Goal: Contribute content

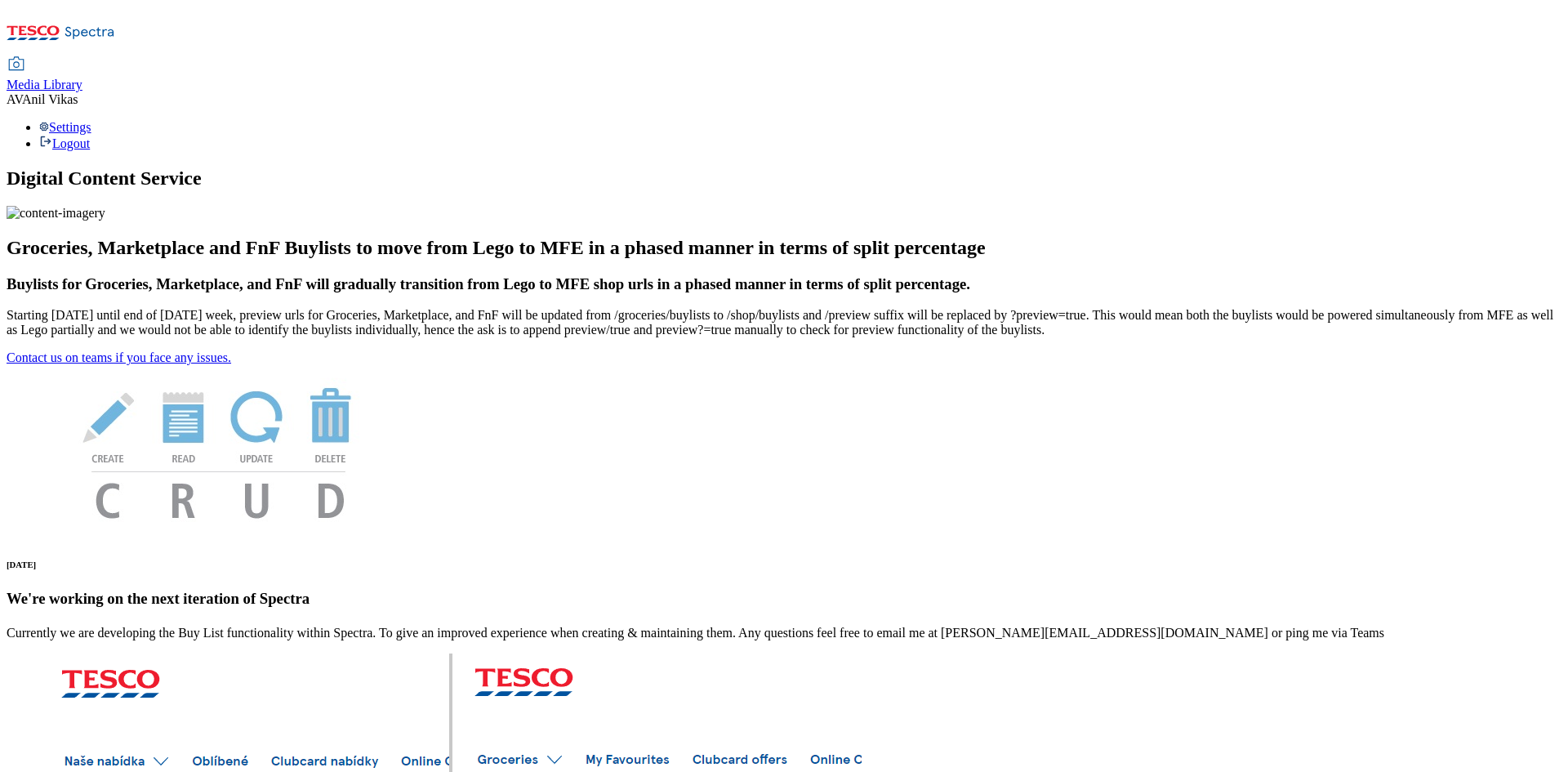
click at [82, 78] on span "Media Library" at bounding box center [45, 85] width 76 height 14
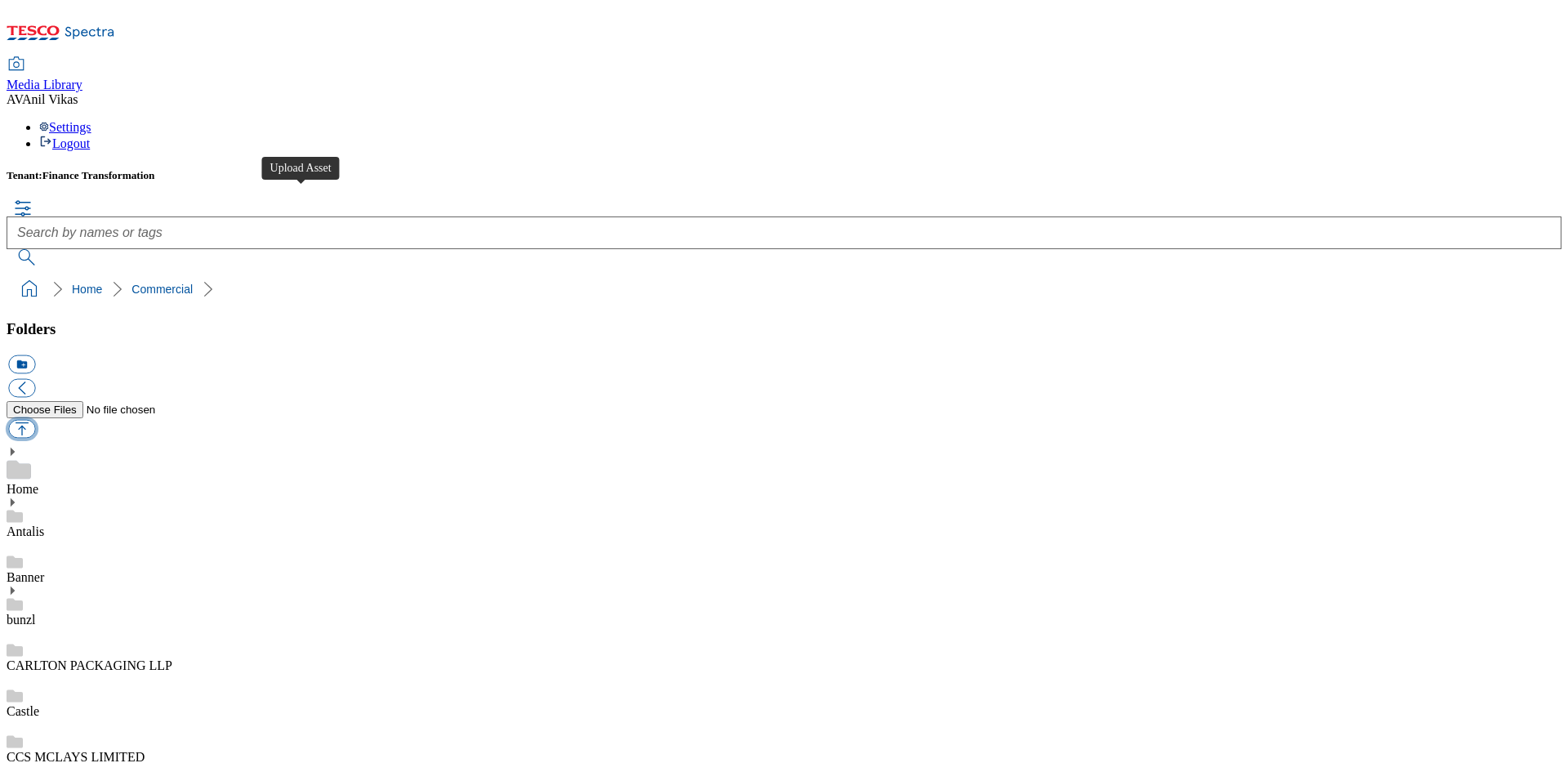
click at [35, 419] on button "button" at bounding box center [22, 429] width 27 height 19
type input "C:\fakepath\AUTOGL023.jpg"
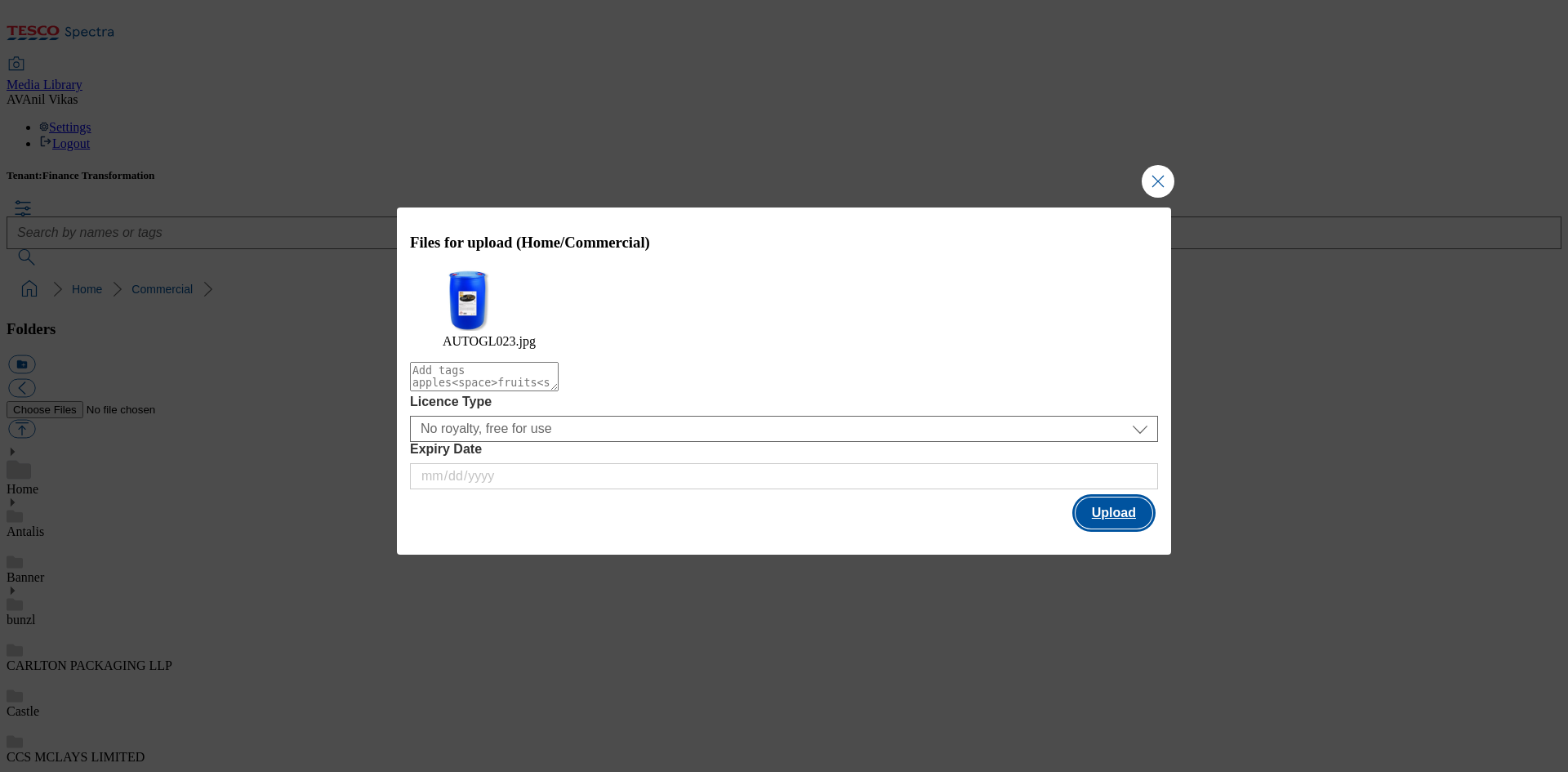
click at [1105, 497] on button "Upload" at bounding box center [1114, 513] width 77 height 31
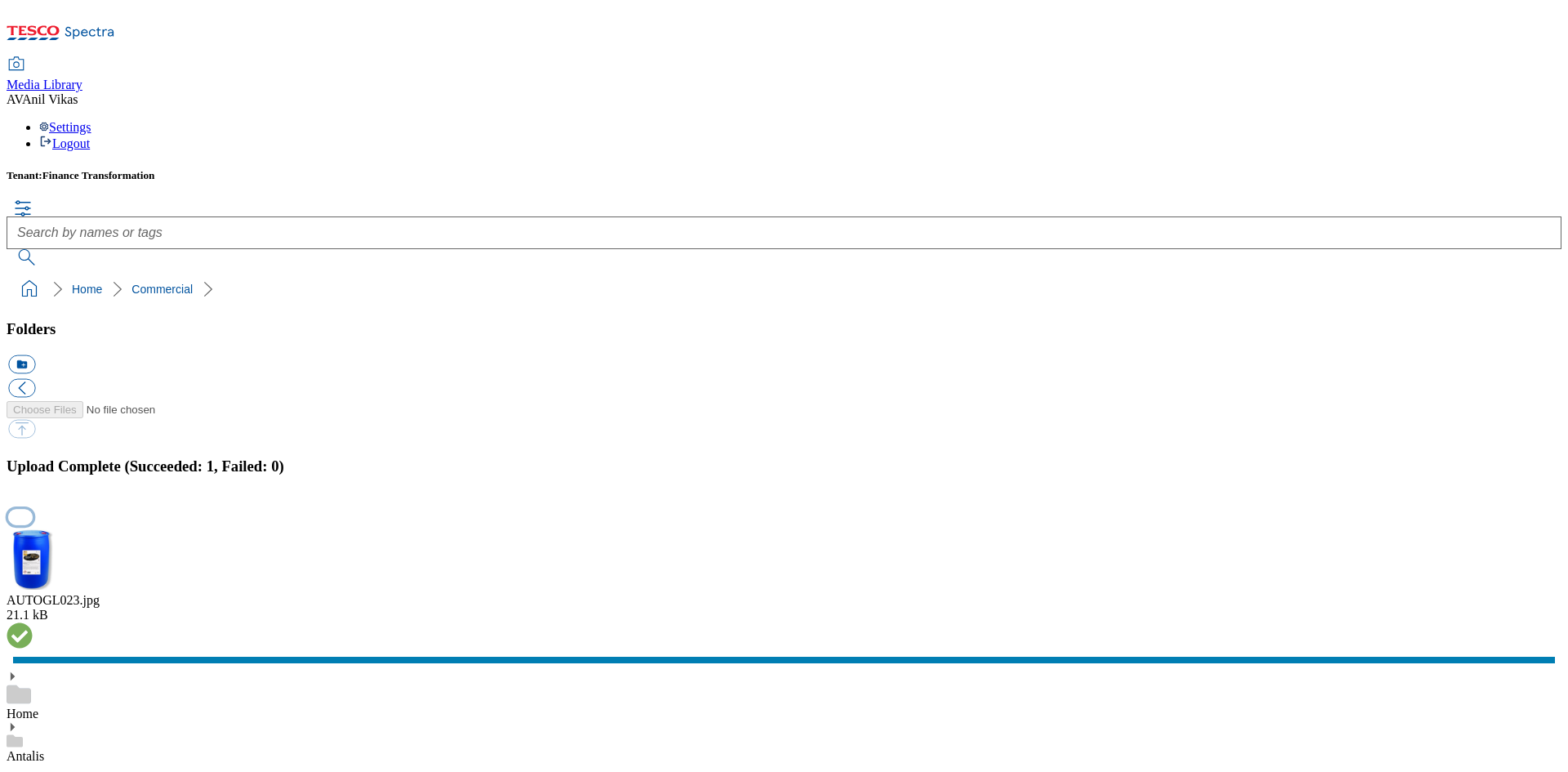
click at [33, 510] on button "button" at bounding box center [20, 518] width 25 height 15
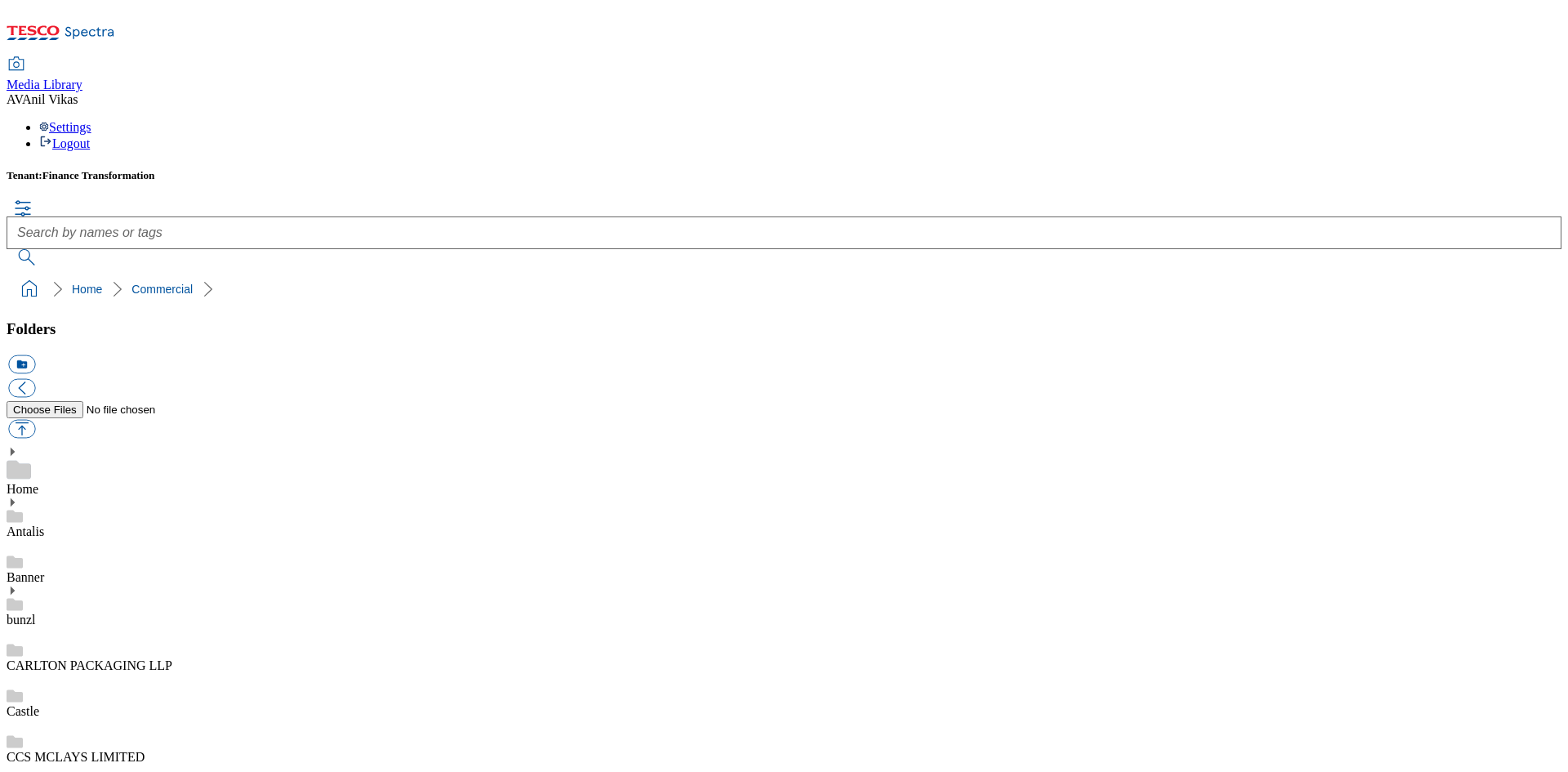
click at [133, 750] on link "CCS MCLAYS LIMITED" at bounding box center [75, 757] width 138 height 14
click at [35, 419] on button "button" at bounding box center [22, 429] width 27 height 19
type input "C:\fakepath\AUTOGL024.jpg"
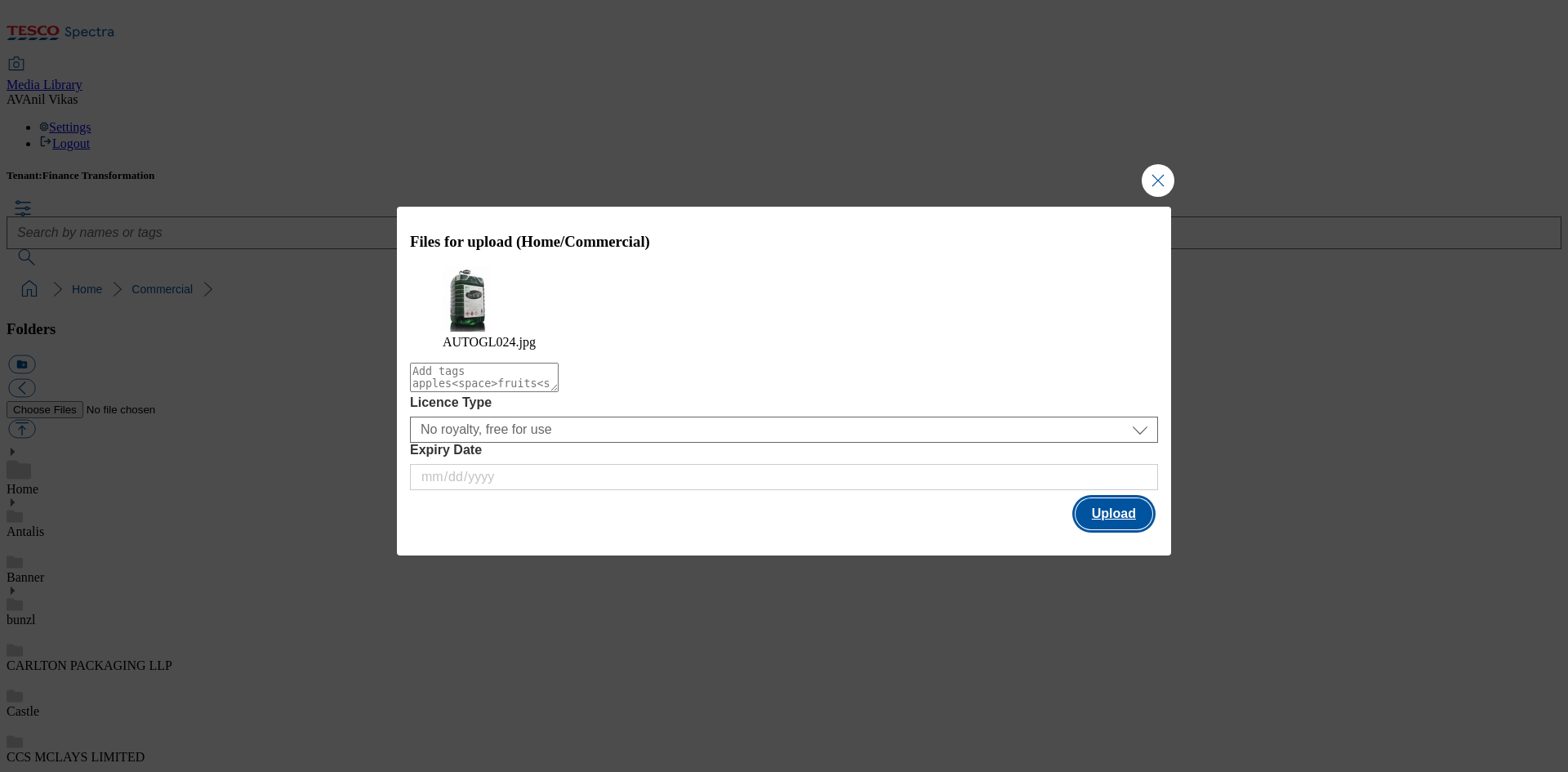
click at [1111, 503] on button "Upload" at bounding box center [1114, 514] width 77 height 31
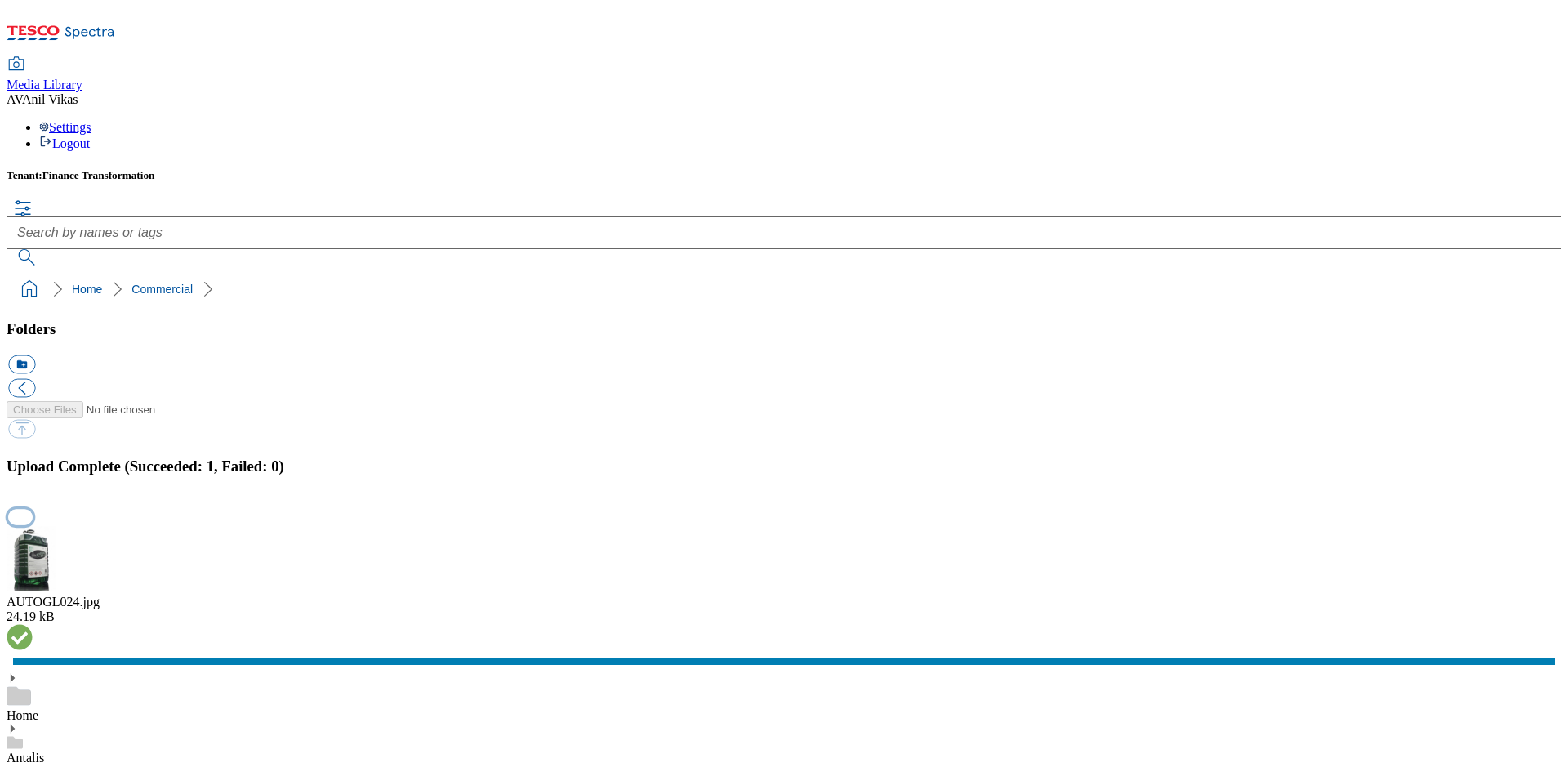
click at [33, 510] on button "button" at bounding box center [20, 518] width 25 height 15
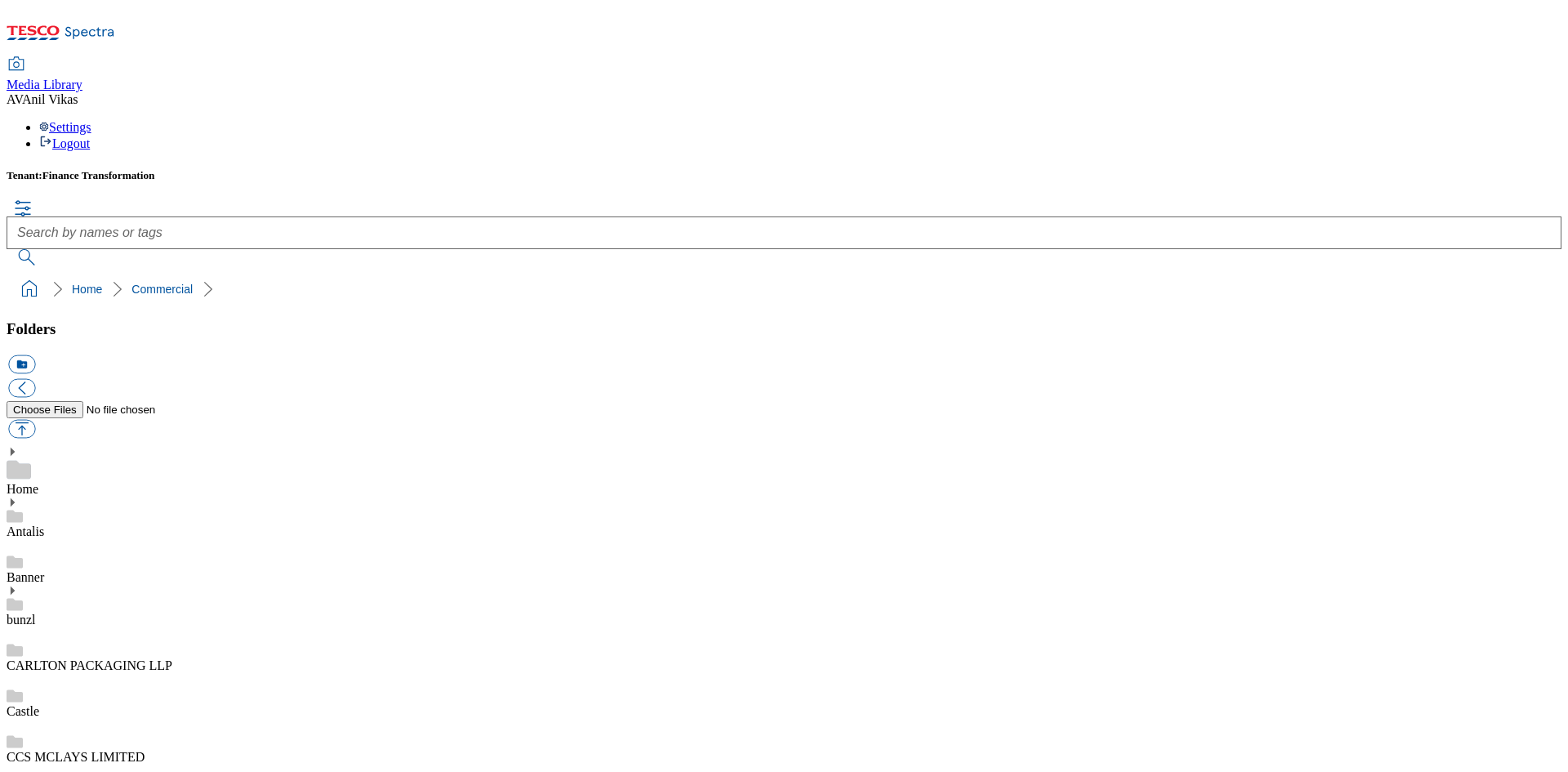
click at [145, 750] on link "CCS MCLAYS LIMITED" at bounding box center [75, 757] width 138 height 14
